Goal: Task Accomplishment & Management: Manage account settings

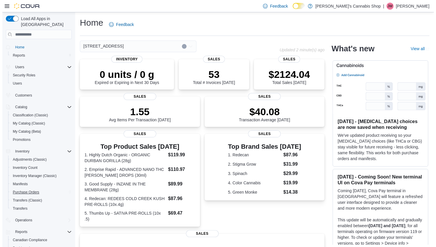
scroll to position [35, 0]
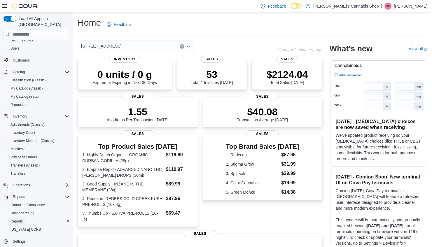
click at [19, 219] on span "Reports" at bounding box center [16, 221] width 12 height 5
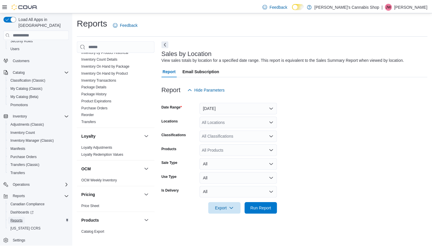
scroll to position [132, 0]
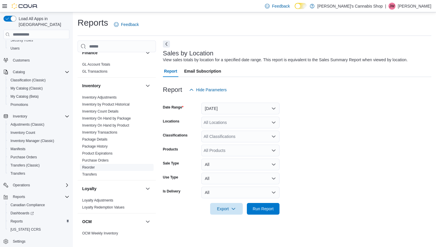
click at [90, 166] on link "Reorder" at bounding box center [88, 167] width 13 height 4
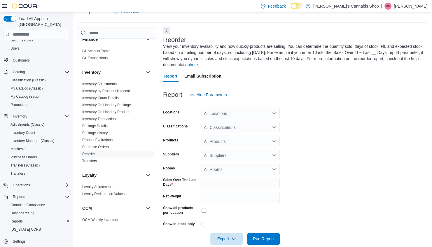
scroll to position [23, 0]
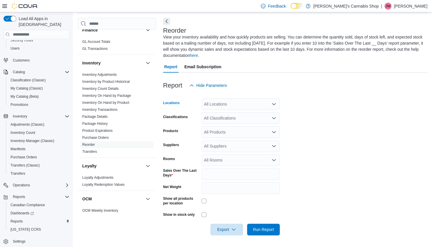
click at [235, 106] on div "All Locations" at bounding box center [241, 104] width 78 height 12
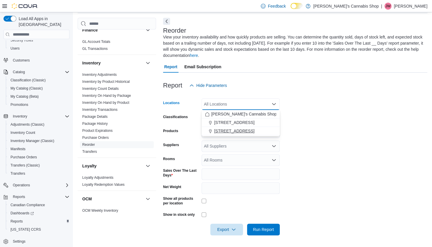
click at [234, 128] on span "2123 Columbia Ave - Rossland" at bounding box center [234, 131] width 40 height 6
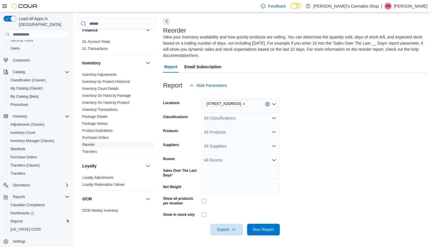
click at [334, 139] on form "Locations 2123 Columbia Ave - Rossland Classifications All Classifications Prod…" at bounding box center [295, 163] width 264 height 144
click at [215, 226] on span "Export" at bounding box center [227, 229] width 26 height 12
click at [221, 194] on span "Export to Excel" at bounding box center [227, 194] width 26 height 5
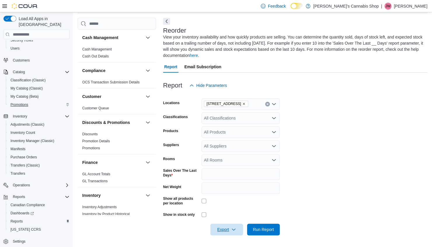
scroll to position [0, 0]
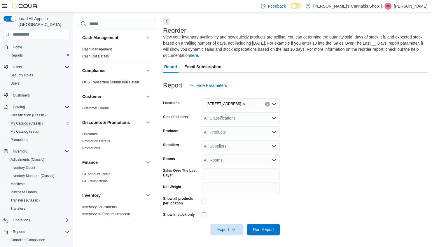
click at [26, 121] on span "My Catalog (Classic)" at bounding box center [26, 123] width 32 height 5
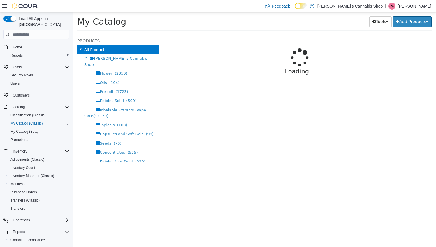
select select "**********"
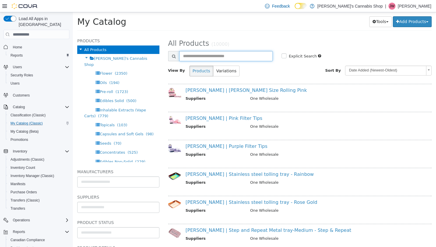
click at [220, 53] on input "text" at bounding box center [226, 56] width 94 height 10
type input "**********"
select select "**********"
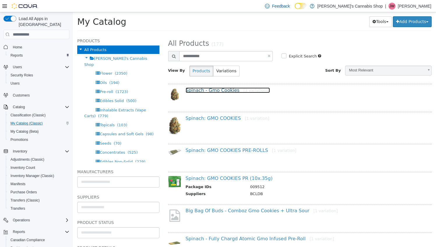
click at [220, 91] on link "Spinach - Gmo Cookies [3 variations]" at bounding box center [228, 90] width 84 height 6
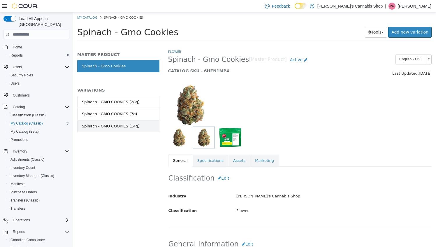
click at [136, 125] on link "Spinach - GMO COOKIES (14g)" at bounding box center [118, 126] width 82 height 12
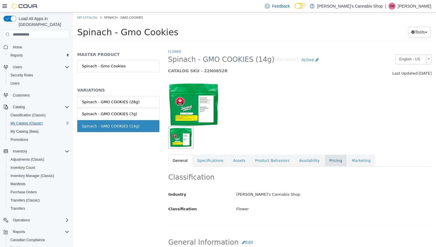
click at [325, 164] on link "Pricing" at bounding box center [336, 161] width 22 height 12
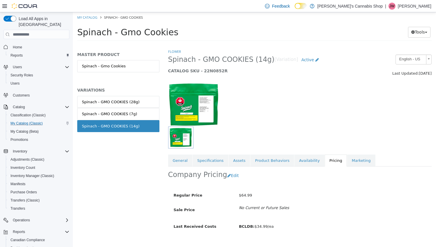
scroll to position [10, 0]
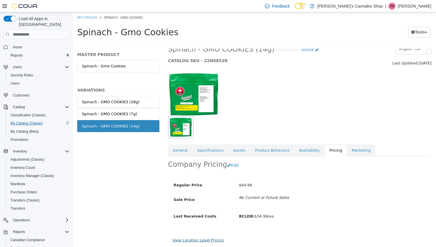
click at [199, 238] on link "View Location Level Pricing" at bounding box center [198, 240] width 51 height 4
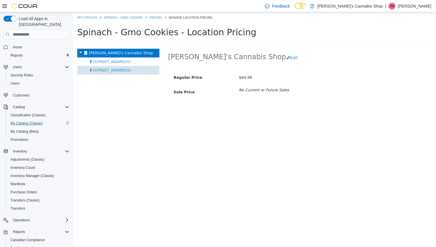
click at [131, 69] on span "2123 Columbia Ave - Rossland" at bounding box center [112, 70] width 38 height 4
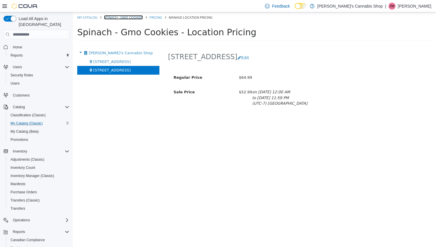
click at [134, 18] on link "Spinach - Gmo Cookies" at bounding box center [123, 17] width 39 height 4
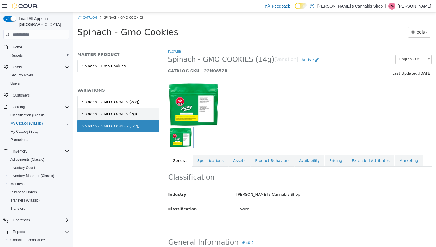
click at [125, 118] on link "Spinach - GMO COOKIES (7g)" at bounding box center [118, 114] width 82 height 12
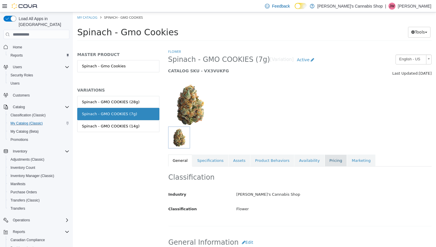
click at [325, 162] on link "Pricing" at bounding box center [336, 161] width 22 height 12
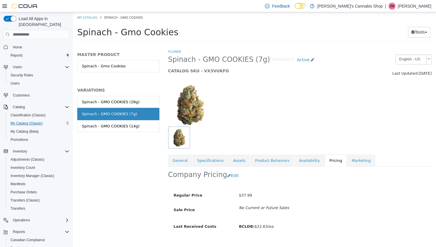
scroll to position [10, 0]
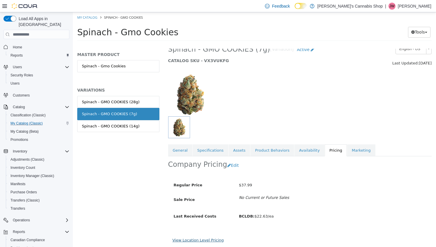
click at [205, 240] on link "View Location Level Pricing" at bounding box center [198, 240] width 51 height 4
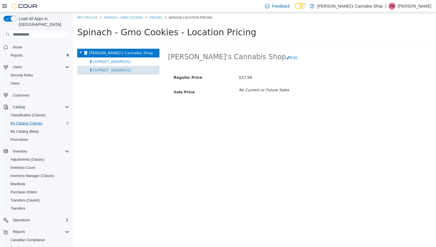
click at [131, 68] on span "2123 Columbia Ave - Rossland" at bounding box center [112, 70] width 38 height 4
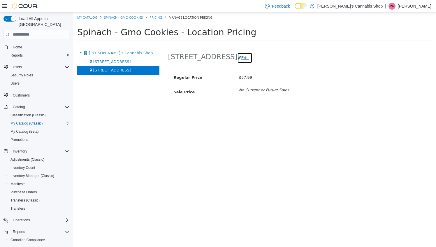
click at [252, 55] on button "Edit" at bounding box center [244, 57] width 15 height 11
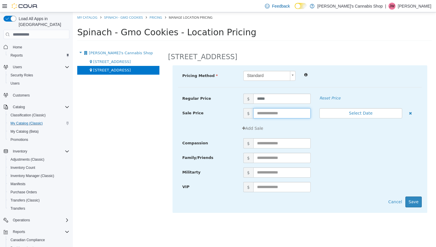
click at [271, 118] on input "text" at bounding box center [281, 113] width 57 height 10
type input "*****"
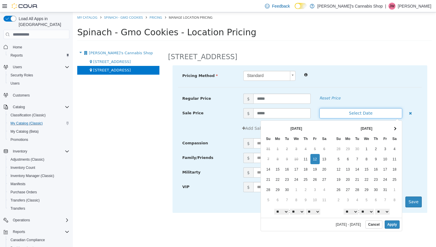
click at [369, 112] on button "Select Date" at bounding box center [361, 113] width 83 height 10
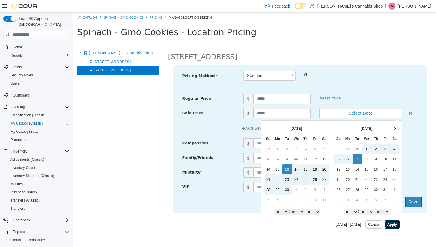
click at [392, 220] on button "Apply" at bounding box center [392, 224] width 15 height 8
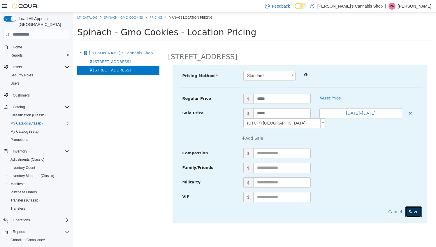
click at [416, 211] on button "Save" at bounding box center [414, 211] width 16 height 11
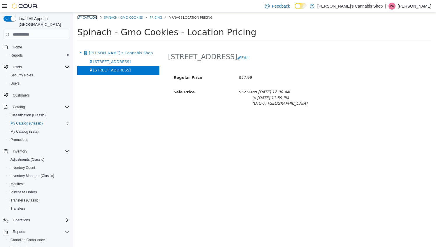
click at [92, 17] on link "My Catalog" at bounding box center [87, 17] width 20 height 4
select select "**********"
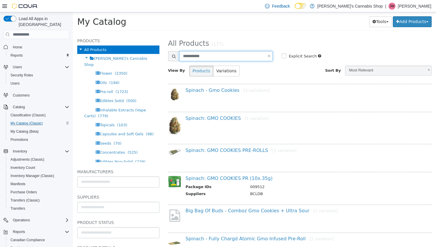
click at [208, 55] on input "**********" at bounding box center [226, 56] width 94 height 10
type input "****"
select select "**********"
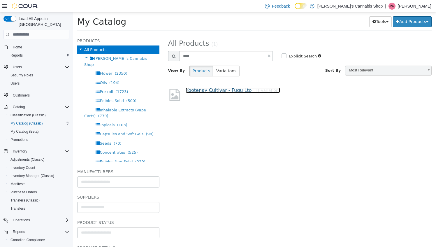
click at [219, 87] on link "Kootenay Cultivar - Fugu Lto [1 variation]" at bounding box center [233, 90] width 94 height 6
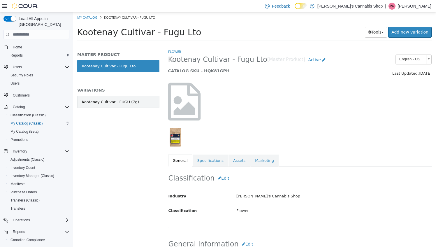
click at [134, 104] on link "Kootenay Cultivar - FUGU (7g)" at bounding box center [118, 102] width 82 height 12
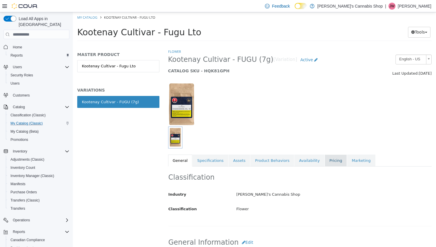
click at [325, 159] on link "Pricing" at bounding box center [336, 161] width 22 height 12
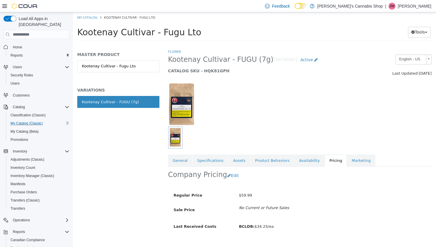
scroll to position [10, 0]
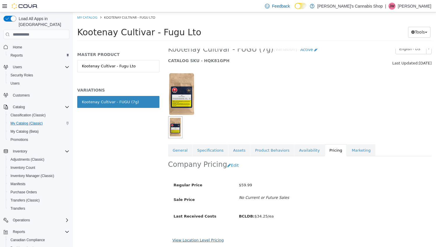
click at [200, 239] on link "View Location Level Pricing" at bounding box center [198, 240] width 51 height 4
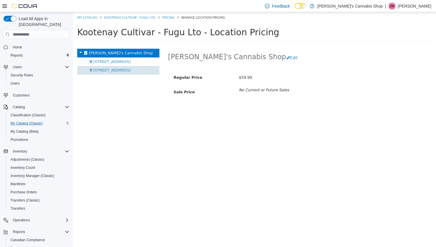
click at [131, 69] on span "2123 Columbia Ave - Rossland" at bounding box center [112, 70] width 38 height 4
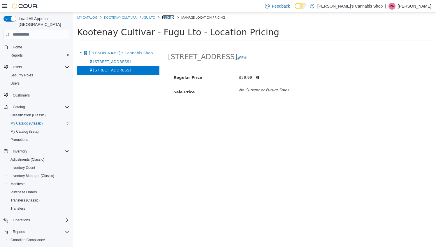
click at [167, 17] on link "Pricing" at bounding box center [168, 17] width 13 height 4
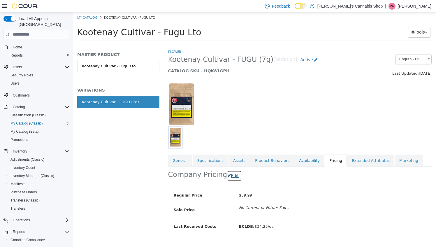
click at [236, 176] on button "Edit" at bounding box center [234, 175] width 15 height 11
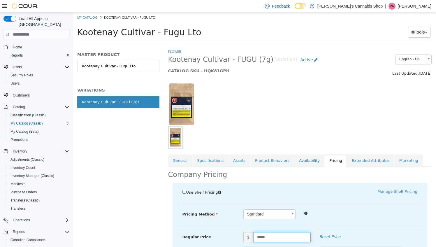
click at [262, 234] on input "*****" at bounding box center [281, 237] width 57 height 10
type input "*"
type input "*****"
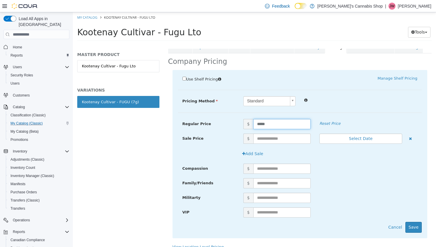
scroll to position [115, 0]
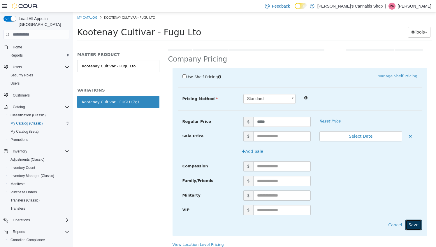
click at [415, 223] on button "Save" at bounding box center [414, 225] width 16 height 11
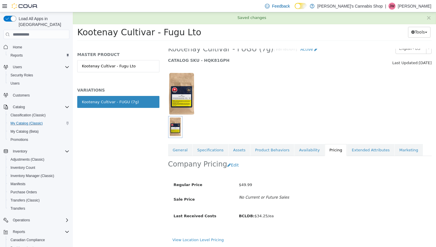
scroll to position [10, 0]
click at [193, 240] on link "View Location Level Pricing" at bounding box center [198, 240] width 51 height 4
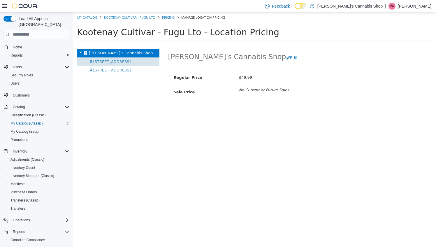
click at [148, 64] on div "107-1983 Columbia Ave - Castlegar" at bounding box center [118, 61] width 82 height 9
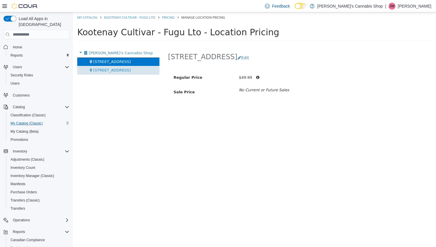
click at [131, 70] on span "2123 Columbia Ave - Rossland" at bounding box center [112, 70] width 38 height 4
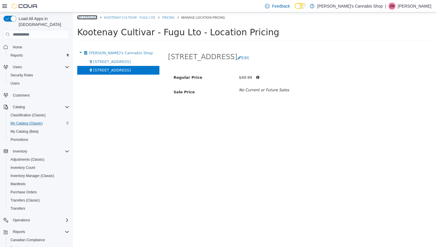
click at [79, 17] on link "My Catalog" at bounding box center [87, 17] width 20 height 4
select select "**********"
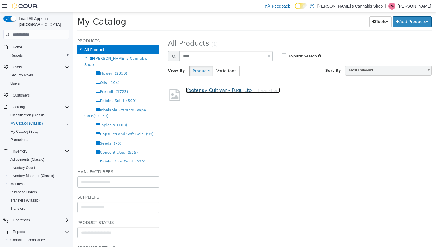
click at [217, 91] on link "Kootenay Cultivar - Fugu Lto [1 variation]" at bounding box center [233, 90] width 94 height 6
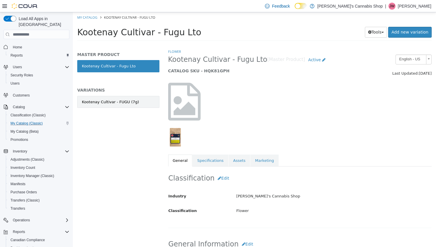
click at [143, 103] on link "Kootenay Cultivar - FUGU (7g)" at bounding box center [118, 102] width 82 height 12
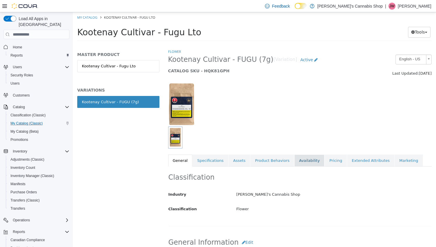
click at [295, 164] on link "Availability" at bounding box center [310, 161] width 30 height 12
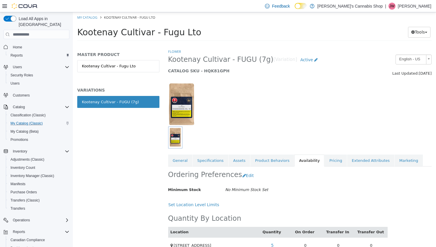
scroll to position [27, 0]
